Goal: Task Accomplishment & Management: Manage account settings

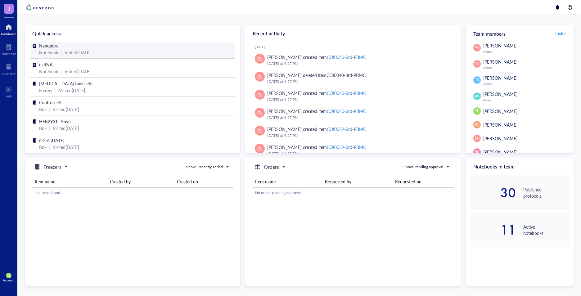
click at [54, 46] on span "Nanopore" at bounding box center [48, 46] width 19 height 6
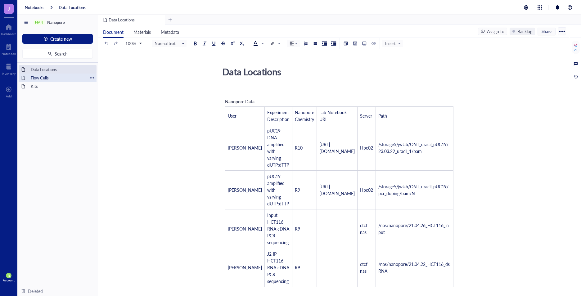
click at [59, 78] on div "Flow Cells" at bounding box center [57, 78] width 59 height 9
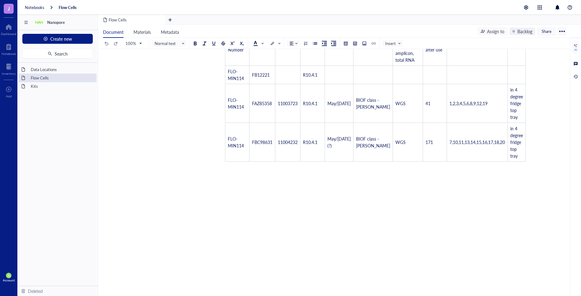
scroll to position [56, 0]
